Goal: Find specific page/section: Find specific page/section

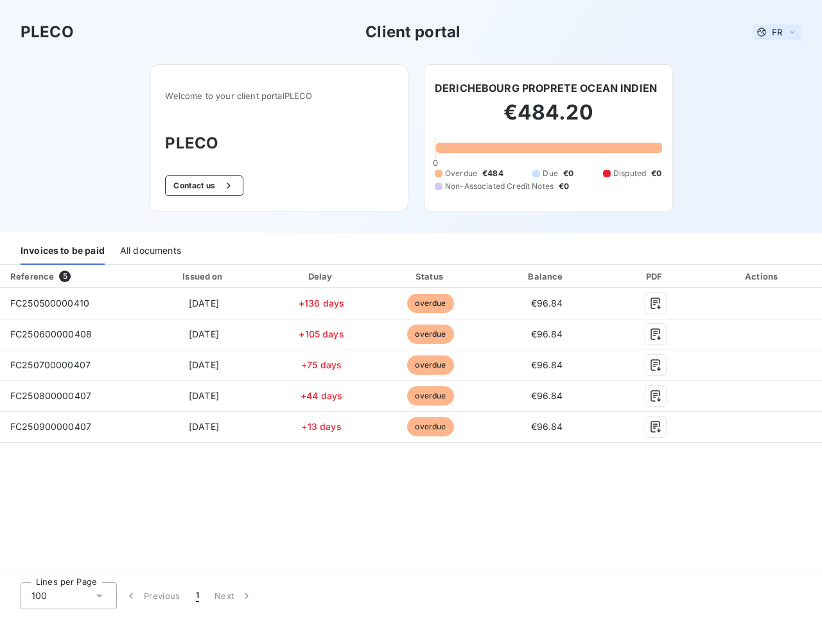
click at [777, 32] on span "FR" at bounding box center [777, 32] width 10 height 10
click at [202, 186] on button "Contact us" at bounding box center [204, 185] width 78 height 21
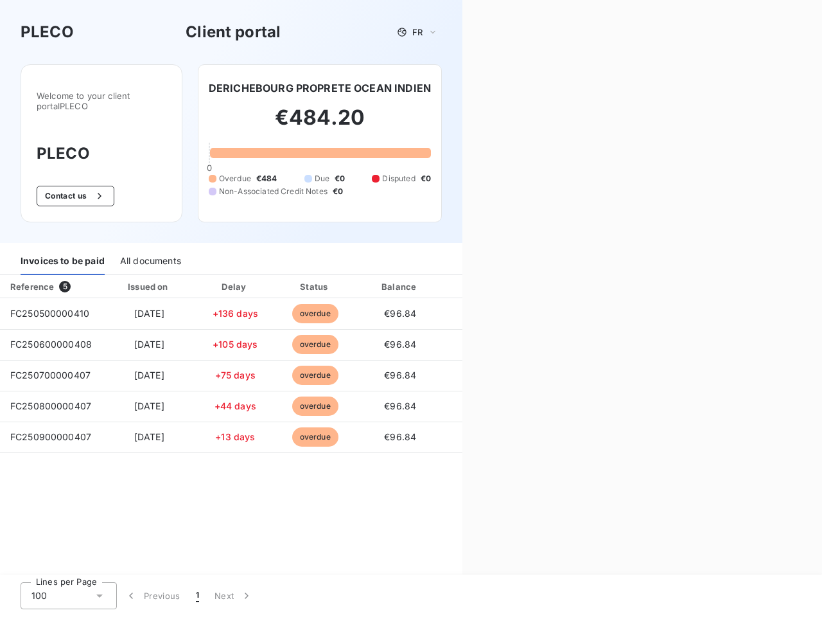
click at [546, 88] on div "Contact us Fill out the form below, and a member of our team will get back to y…" at bounding box center [643, 308] width 360 height 617
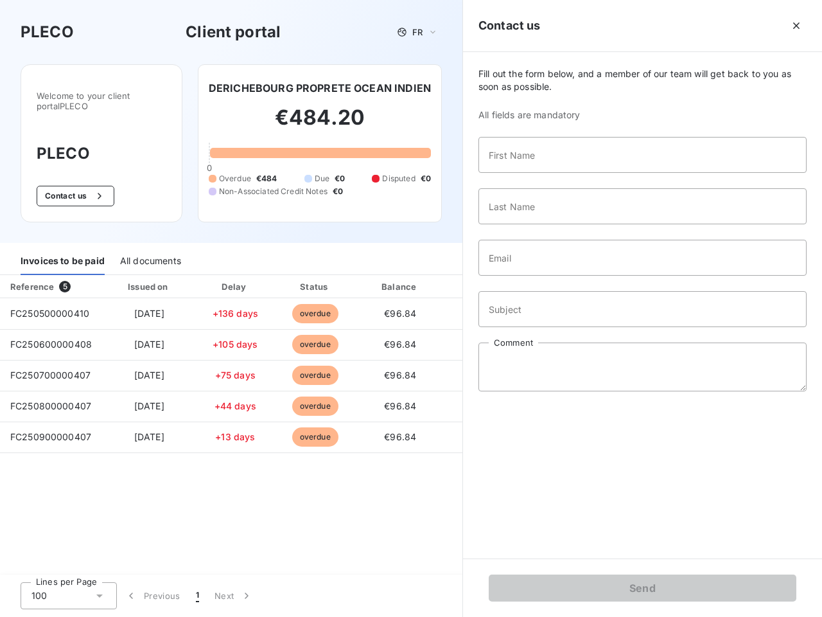
click at [62, 251] on div "Invoices to be paid" at bounding box center [63, 261] width 84 height 27
